Goal: Transaction & Acquisition: Purchase product/service

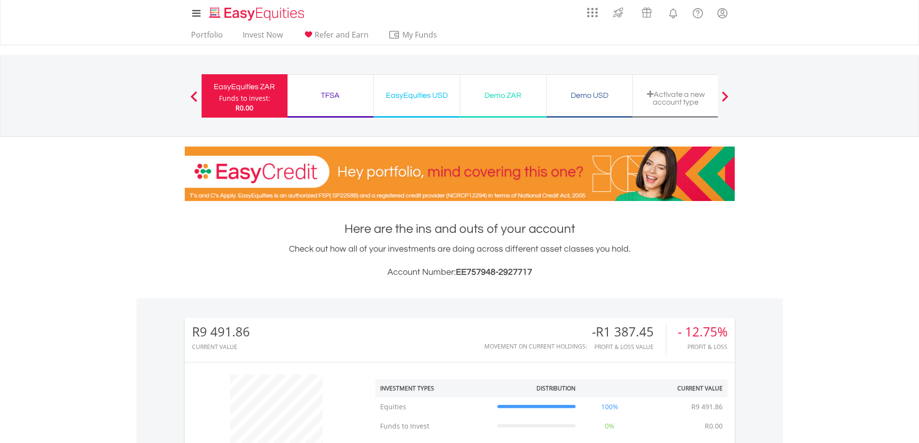
scroll to position [93, 183]
click at [258, 34] on link "Invest Now" at bounding box center [263, 37] width 48 height 15
